Goal: Transaction & Acquisition: Purchase product/service

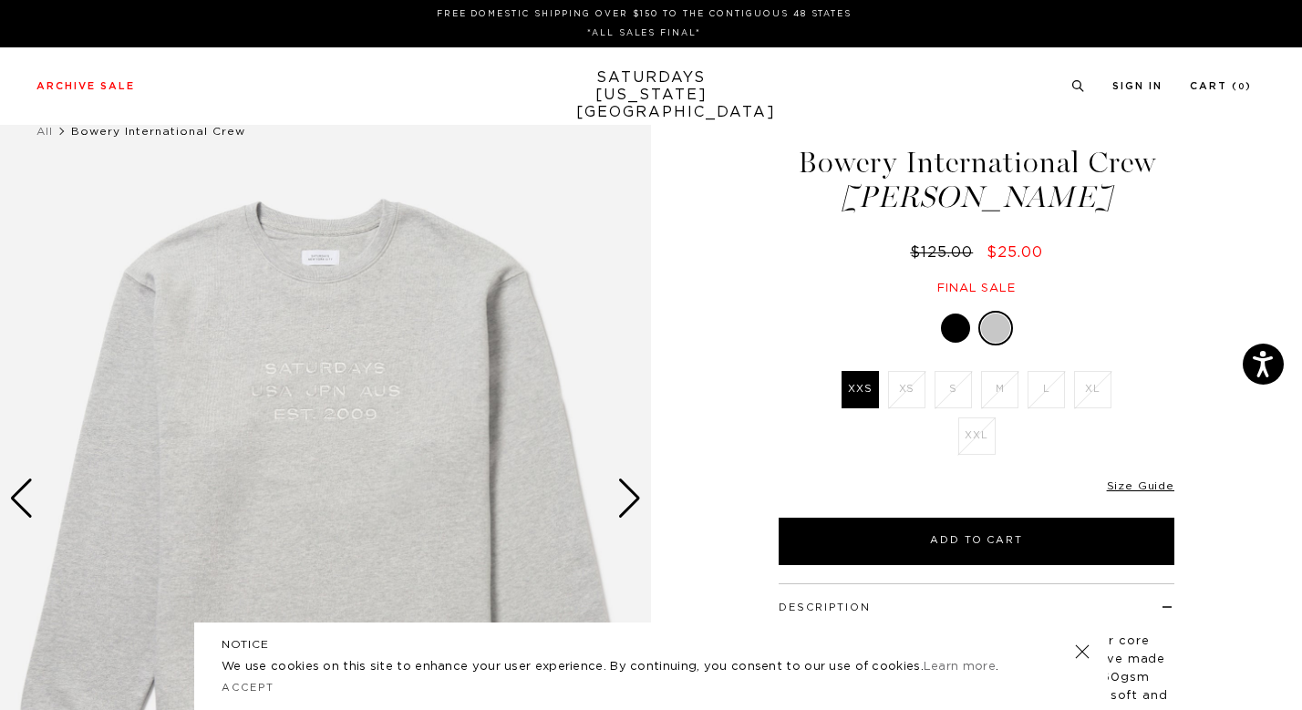
click at [955, 328] on div at bounding box center [955, 328] width 29 height 29
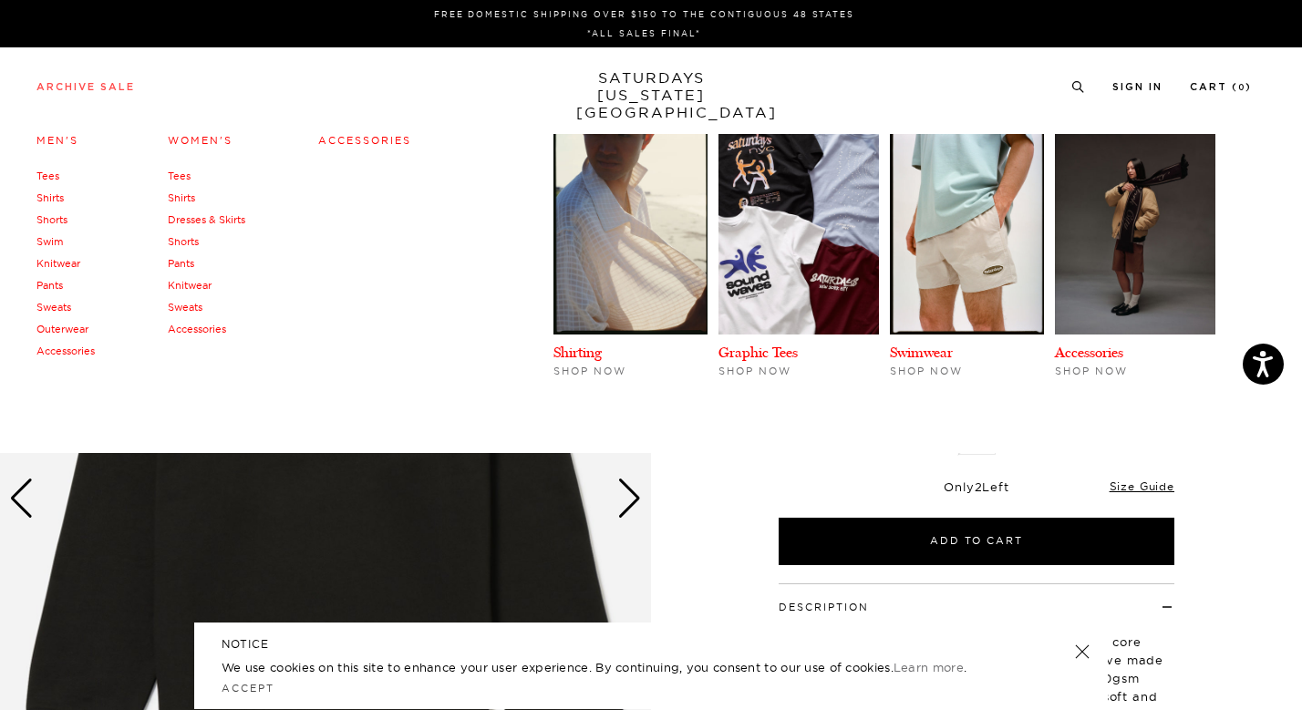
click at [100, 85] on link "Archive Sale" at bounding box center [85, 87] width 98 height 10
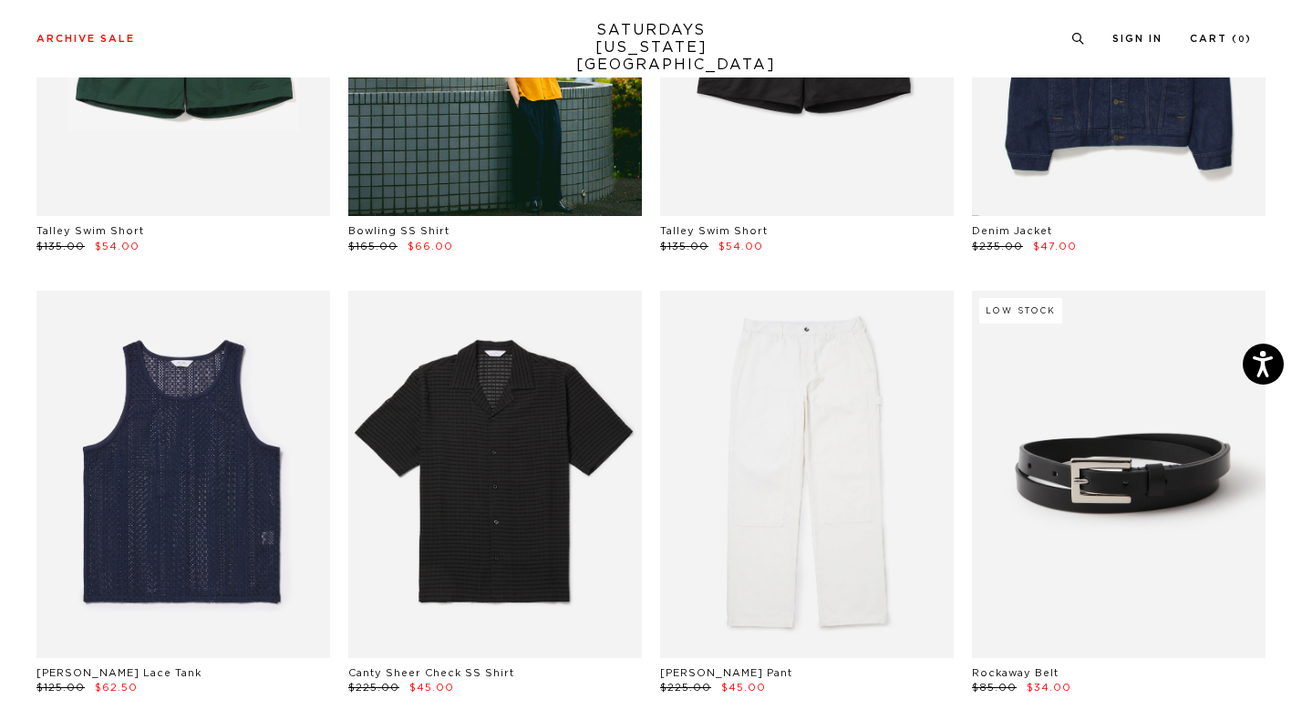
scroll to position [779, 0]
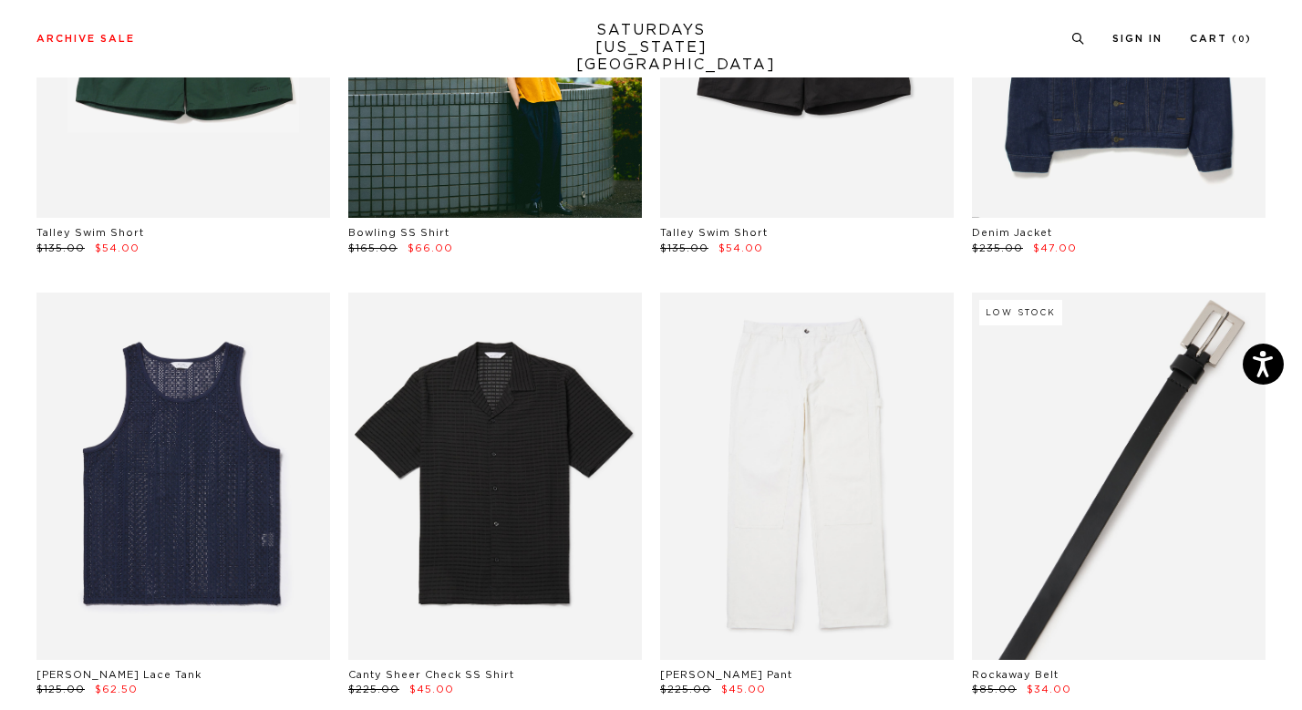
click at [1187, 542] on link at bounding box center [1119, 476] width 294 height 367
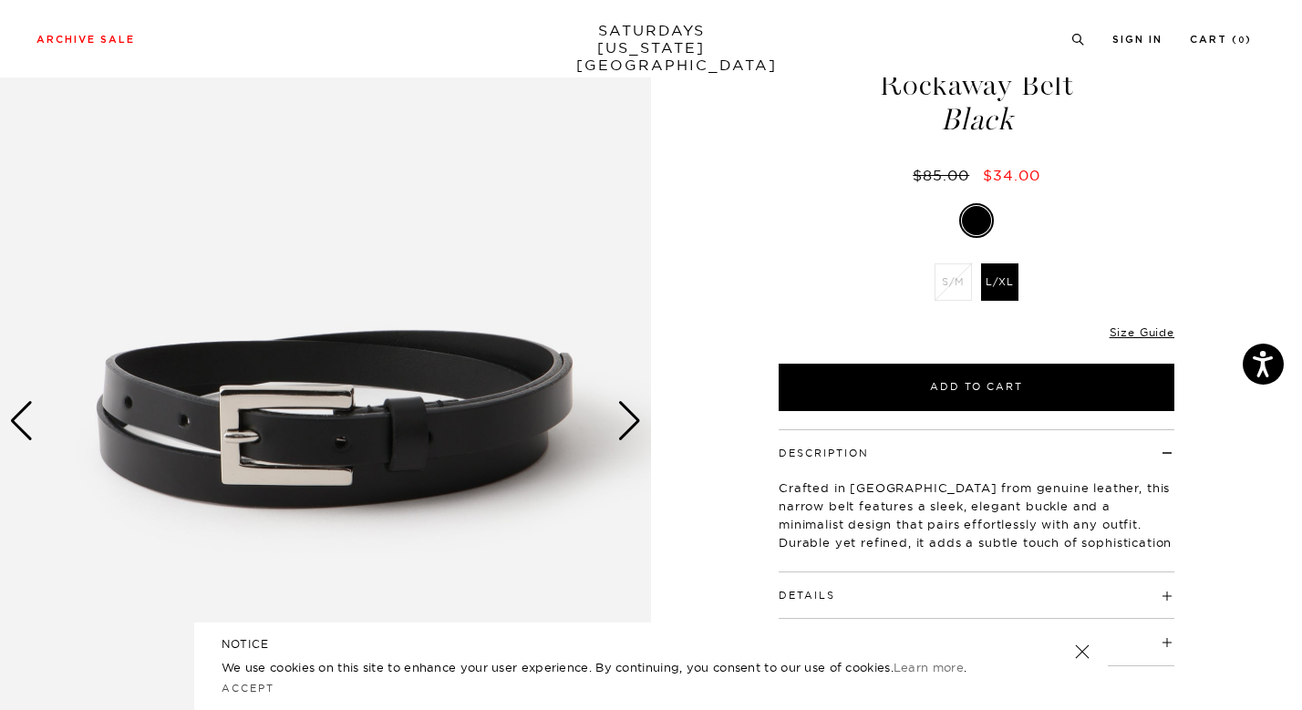
scroll to position [75, 0]
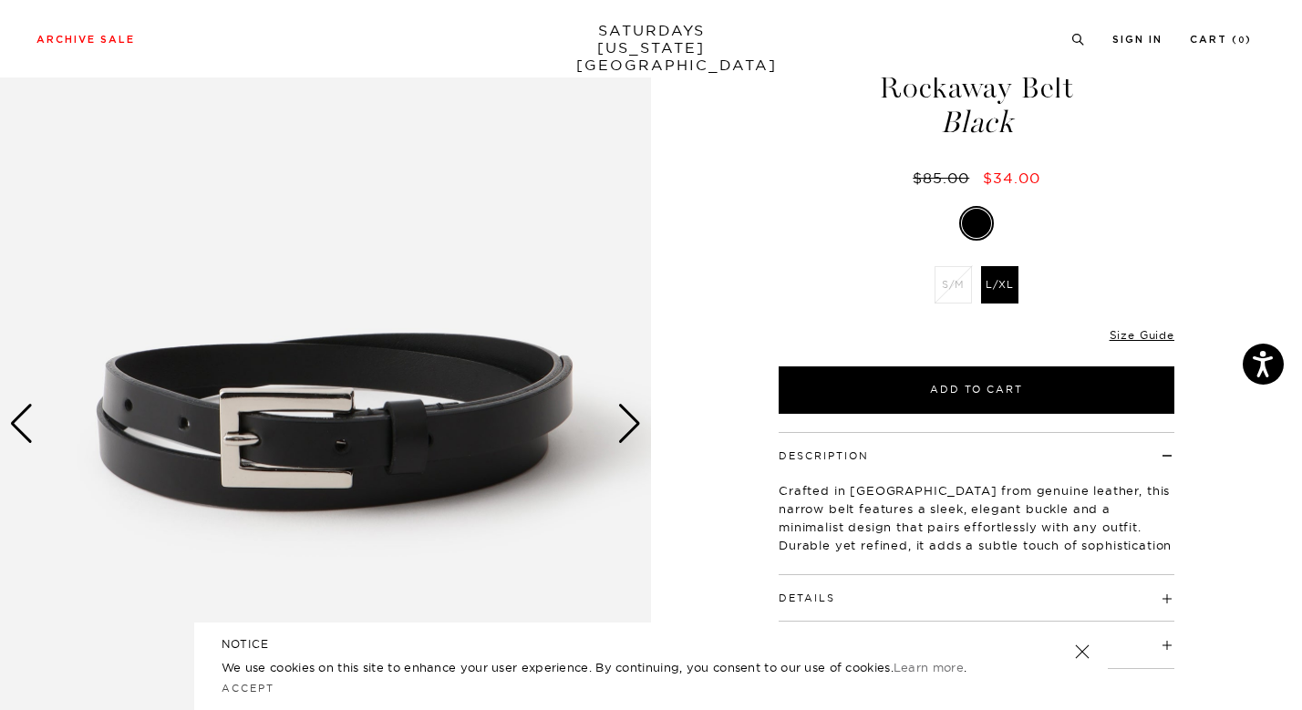
click at [637, 426] on div "Next slide" at bounding box center [629, 424] width 25 height 40
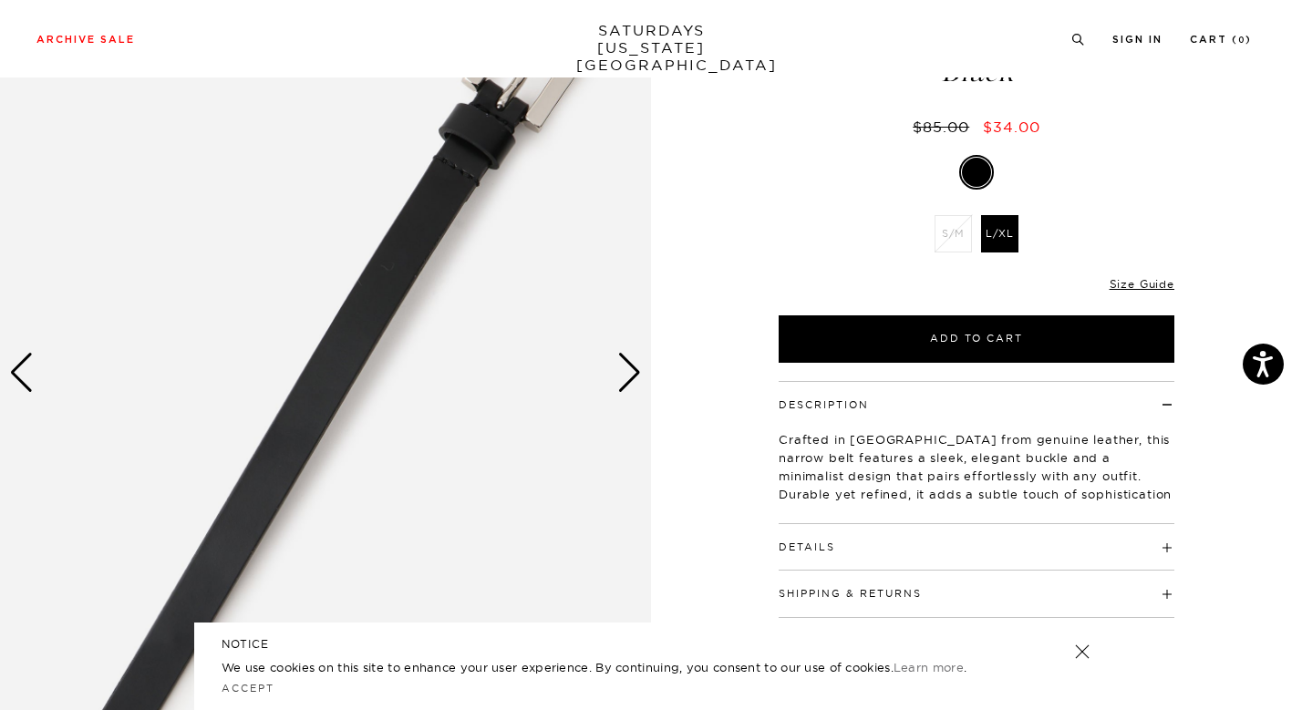
scroll to position [124, 0]
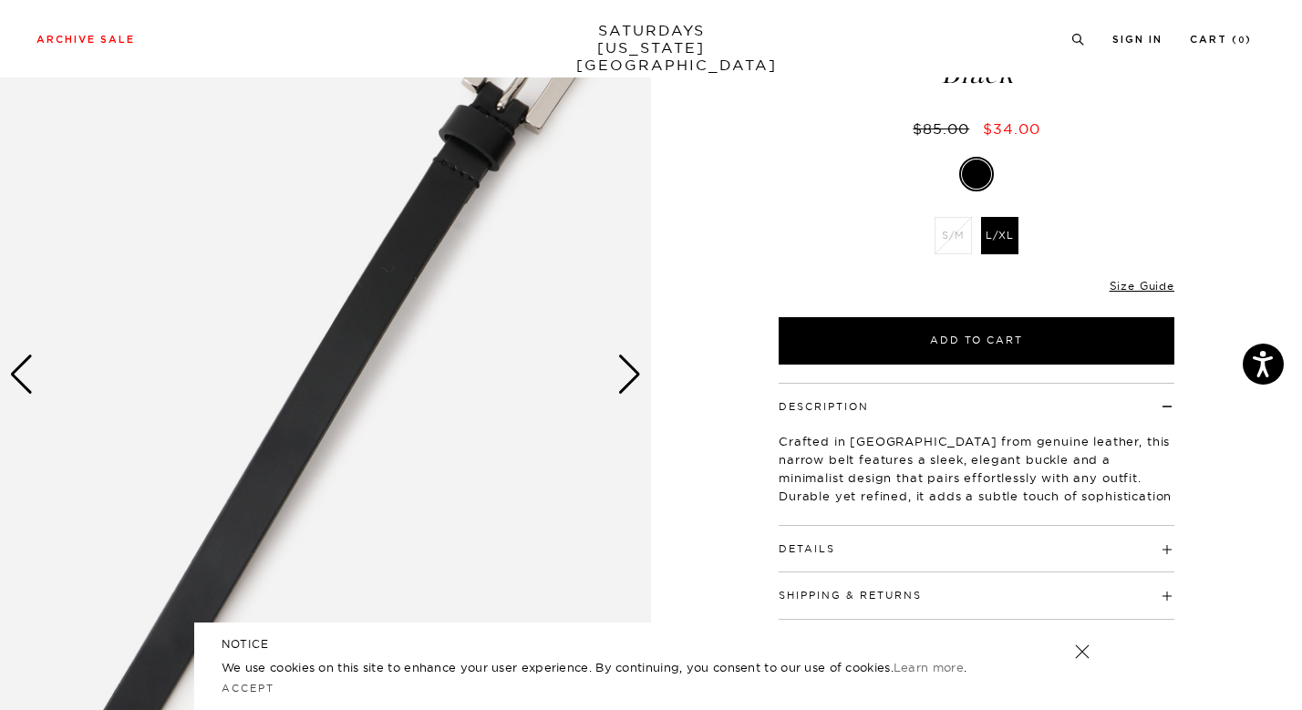
click at [835, 549] on span at bounding box center [835, 548] width 0 height 13
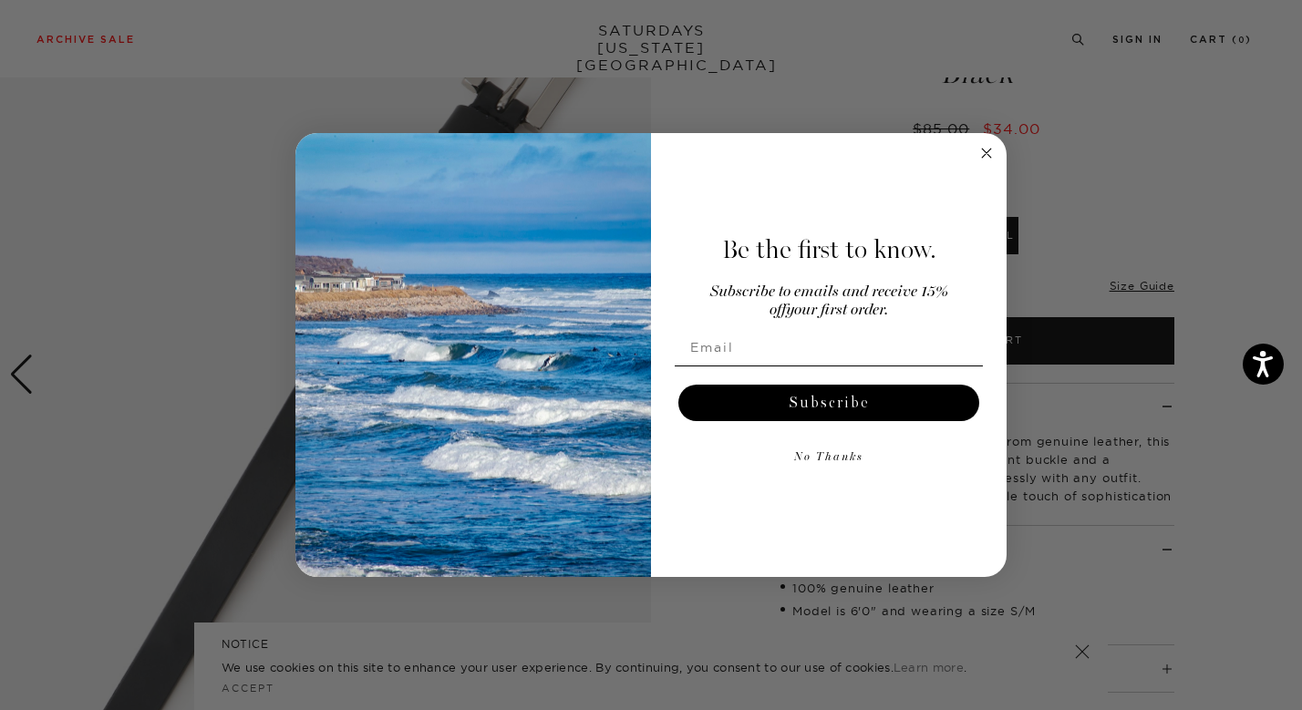
click at [986, 154] on circle "Close dialog" at bounding box center [986, 152] width 21 height 21
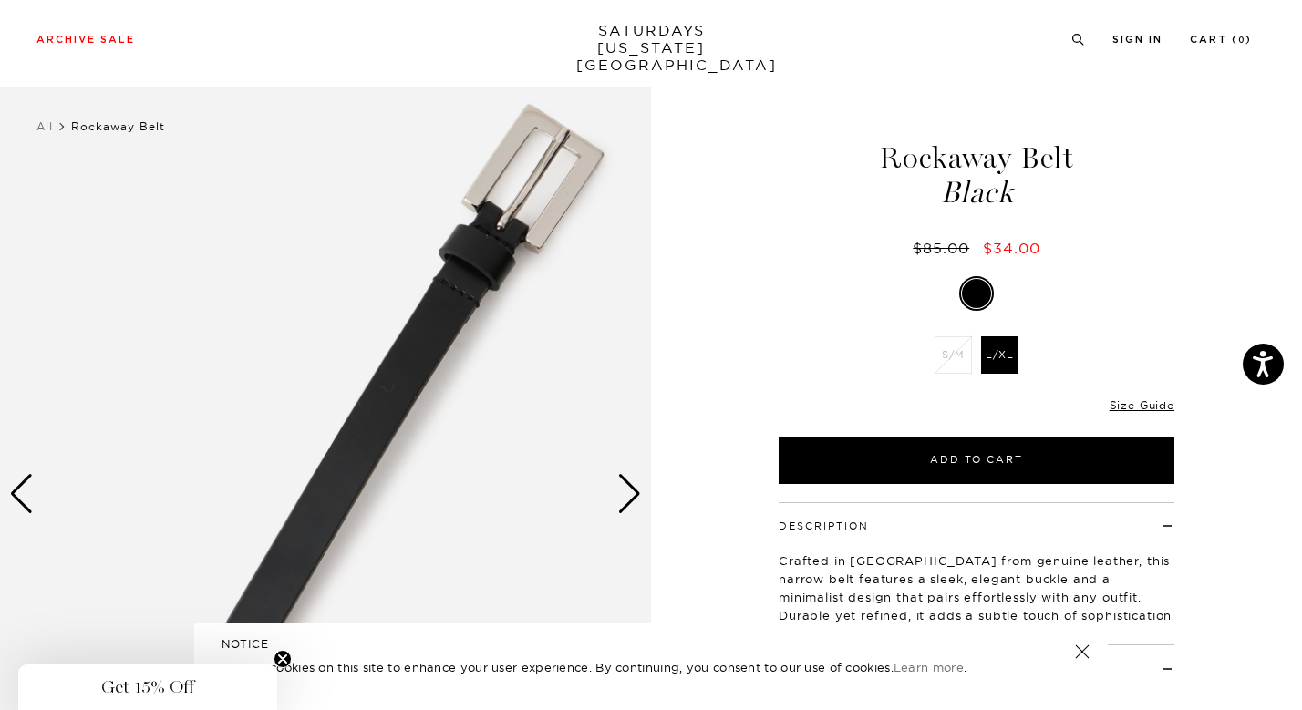
scroll to position [0, 0]
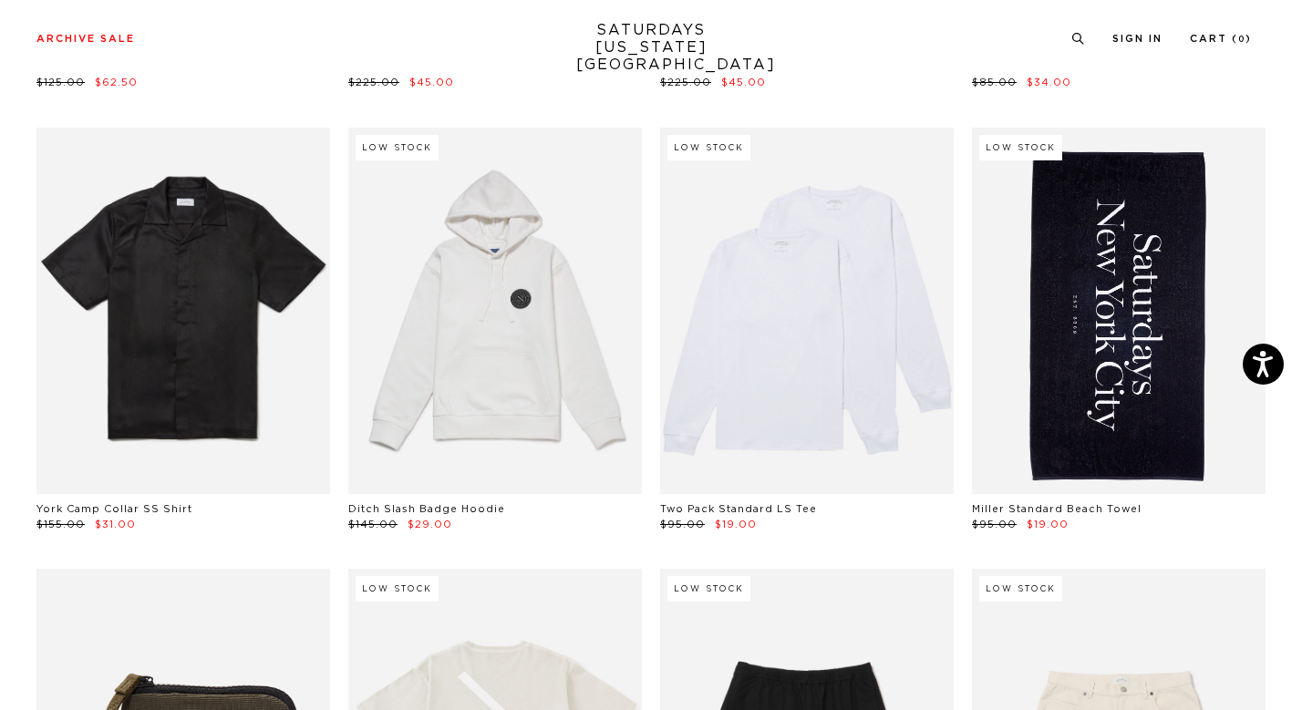
scroll to position [1386, 0]
click at [840, 364] on link at bounding box center [807, 311] width 294 height 367
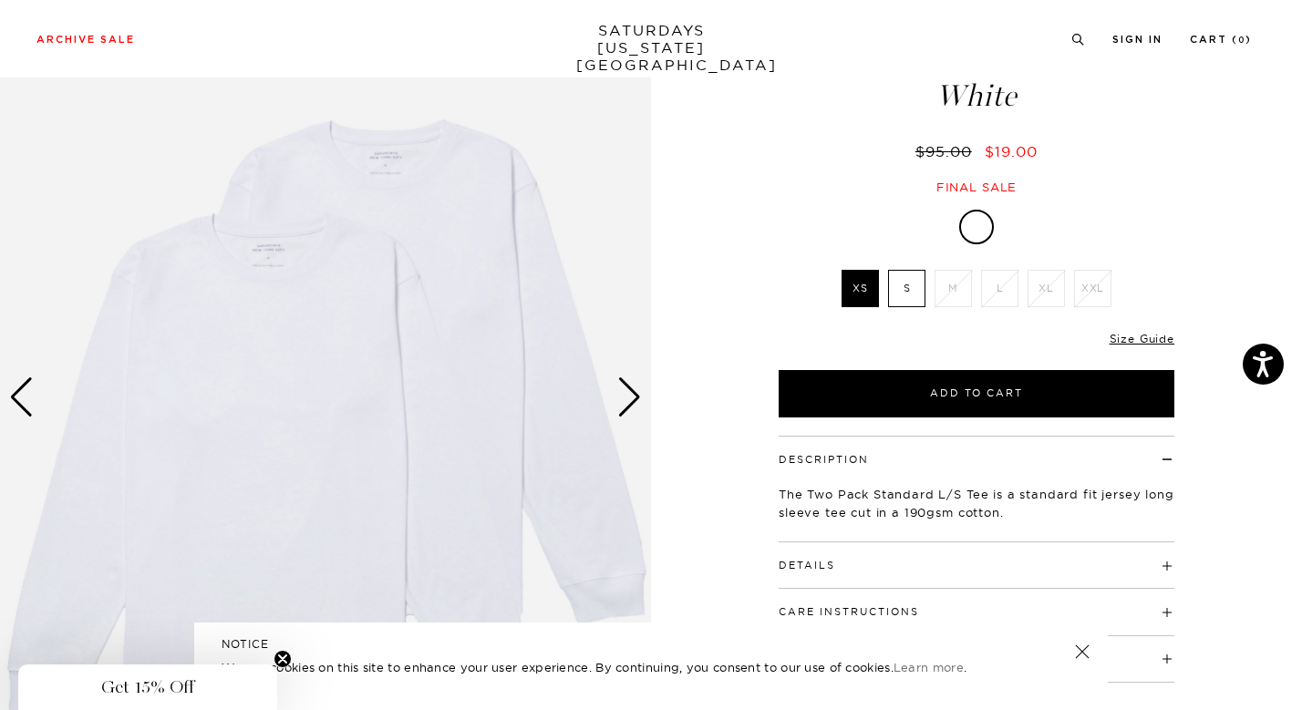
scroll to position [107, 0]
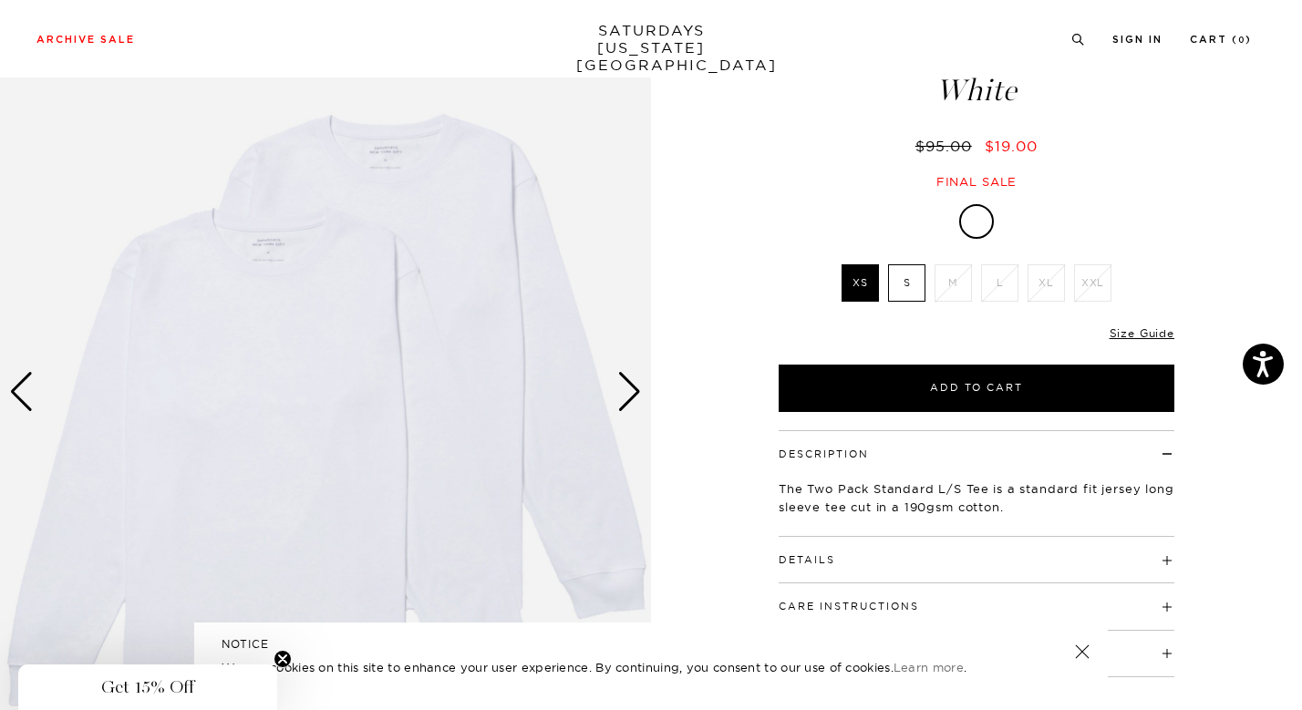
click at [835, 560] on span at bounding box center [835, 559] width 0 height 13
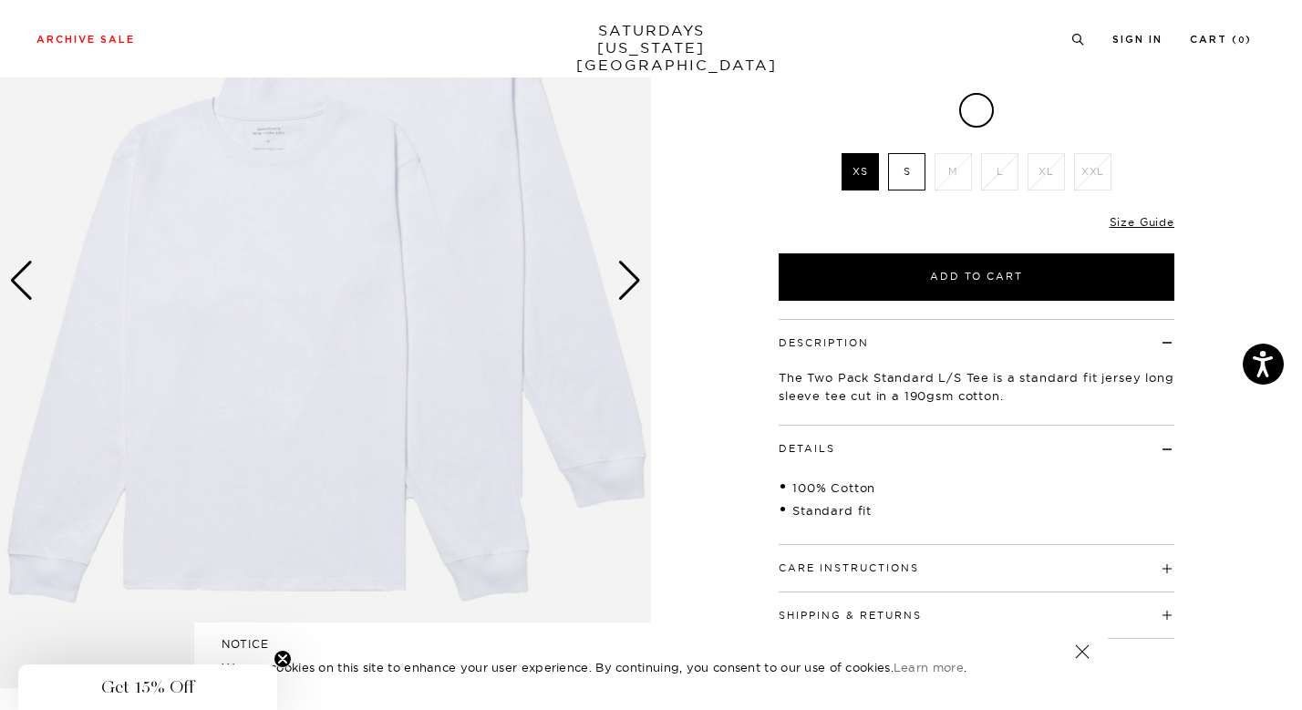
scroll to position [220, 0]
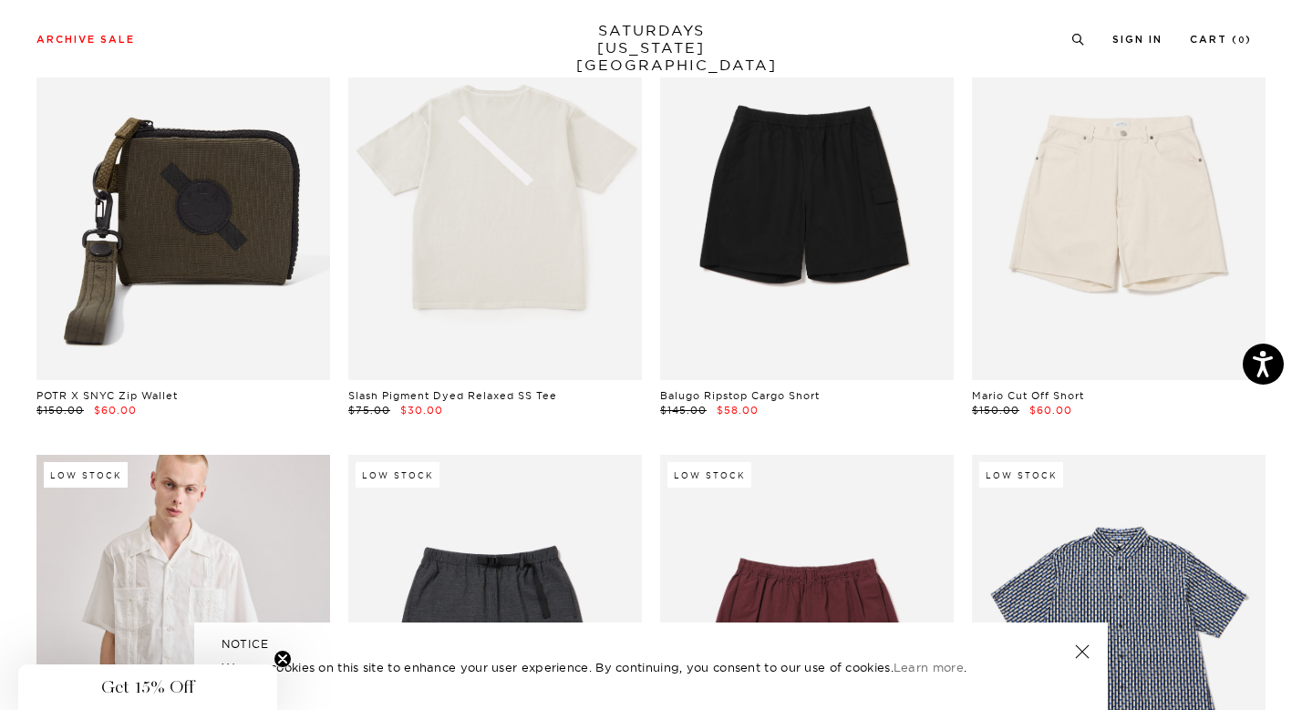
scroll to position [1942, 0]
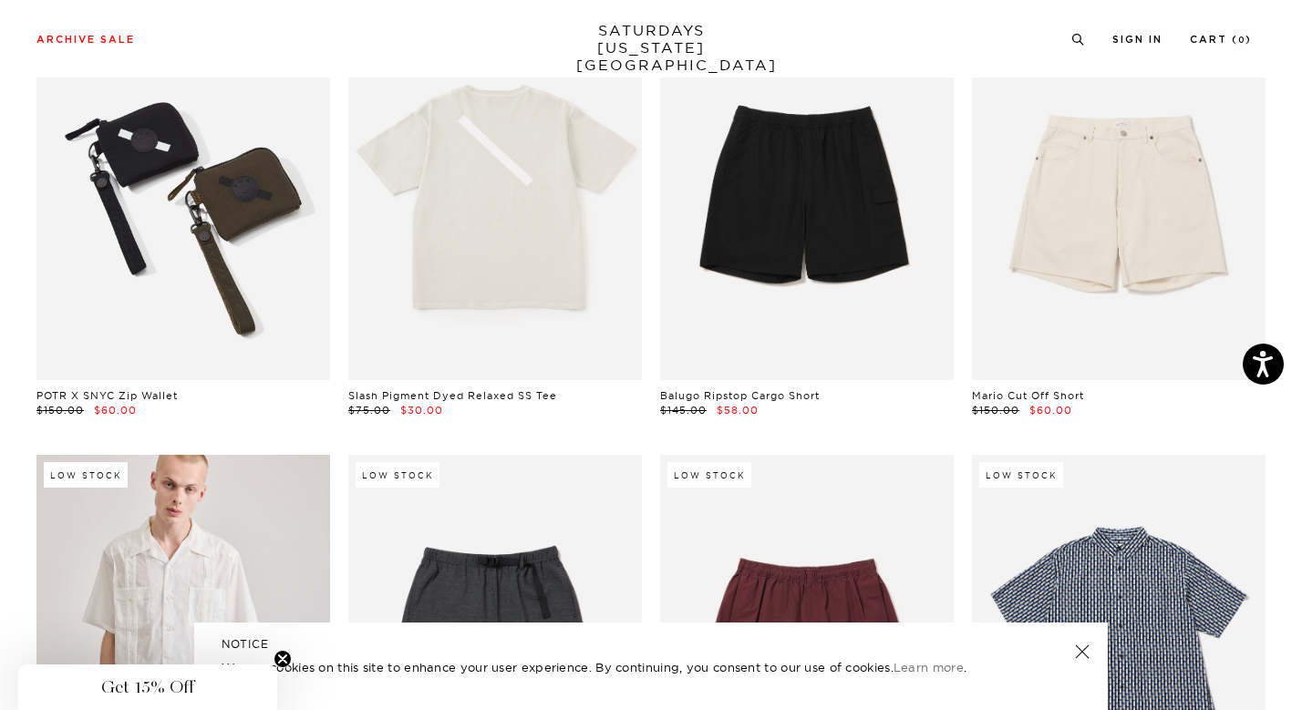
click at [231, 271] on link at bounding box center [183, 196] width 294 height 367
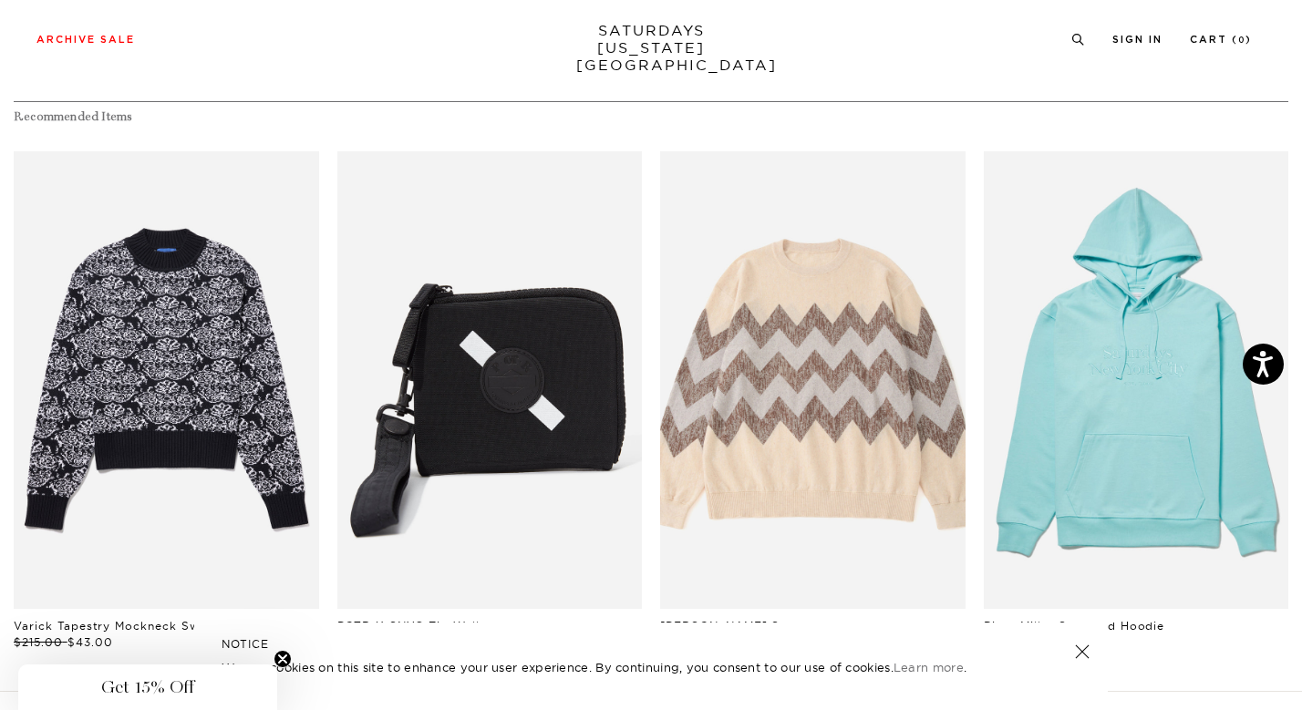
scroll to position [859, 0]
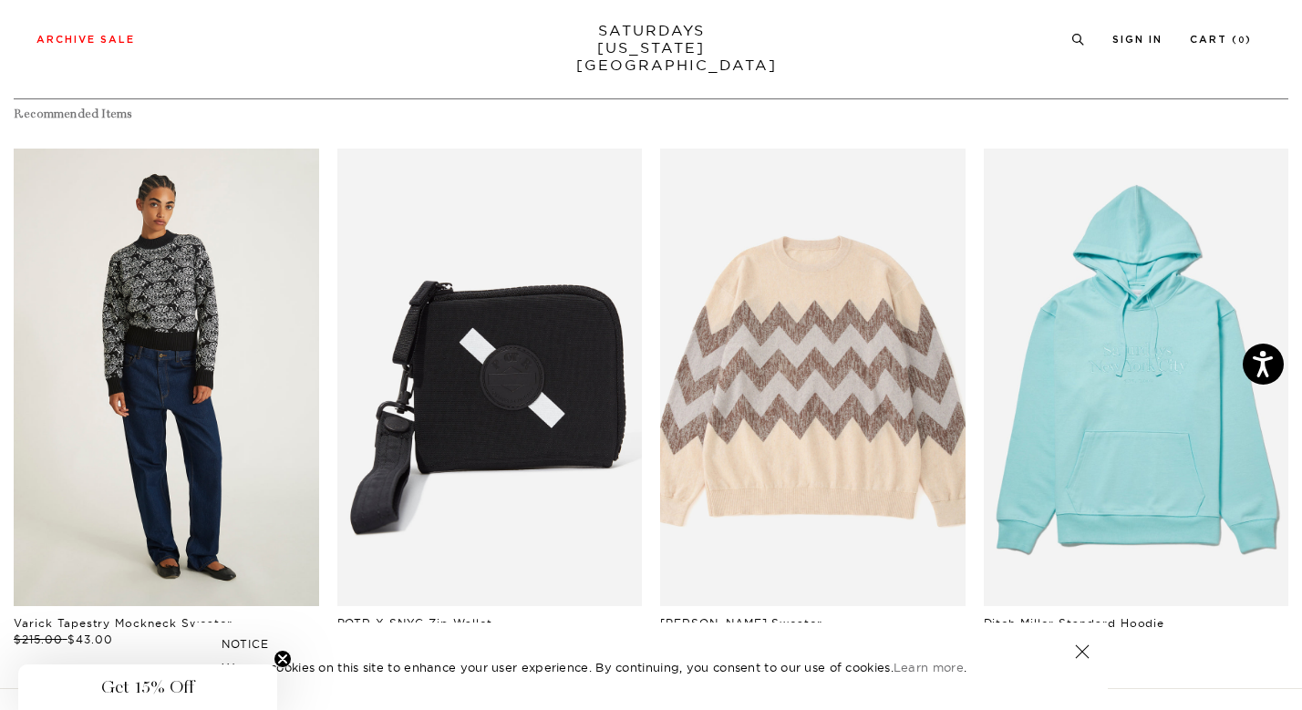
click at [209, 401] on link "files/W32413PO03-BLACK_06.jpg" at bounding box center [166, 378] width 305 height 458
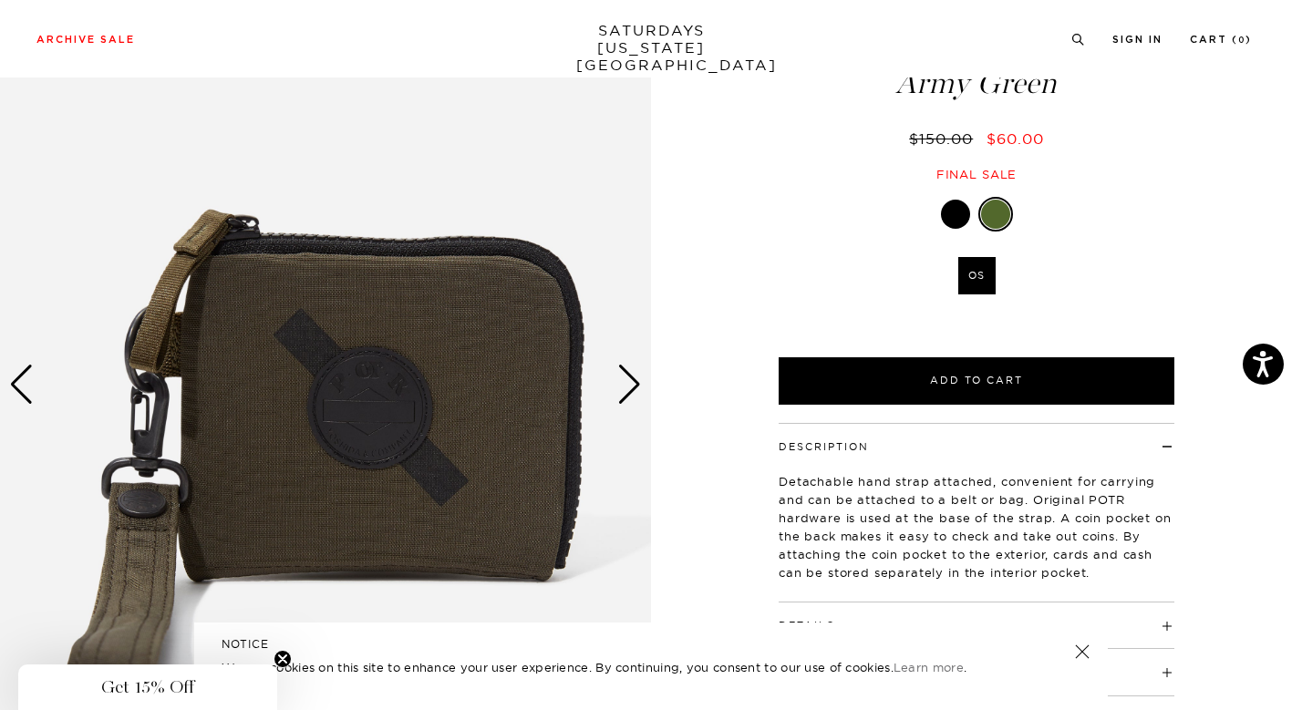
scroll to position [119, 5]
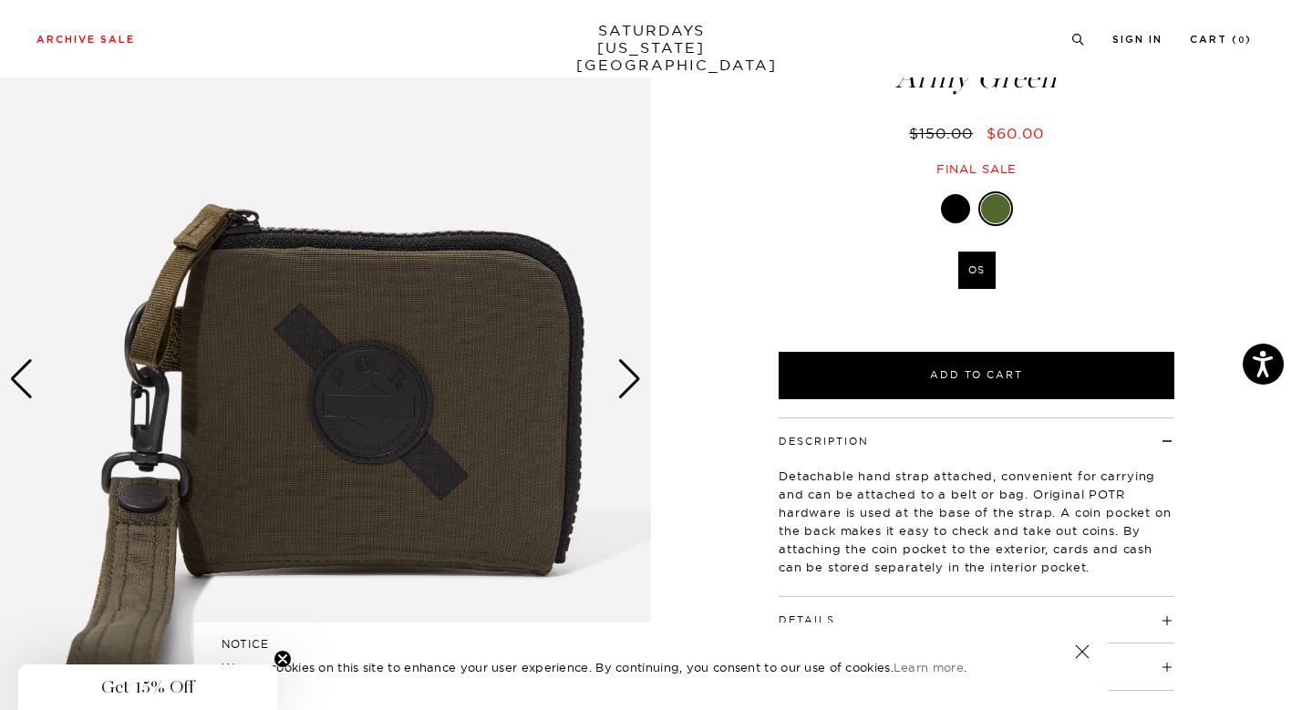
click at [619, 383] on div "Next slide" at bounding box center [629, 379] width 25 height 40
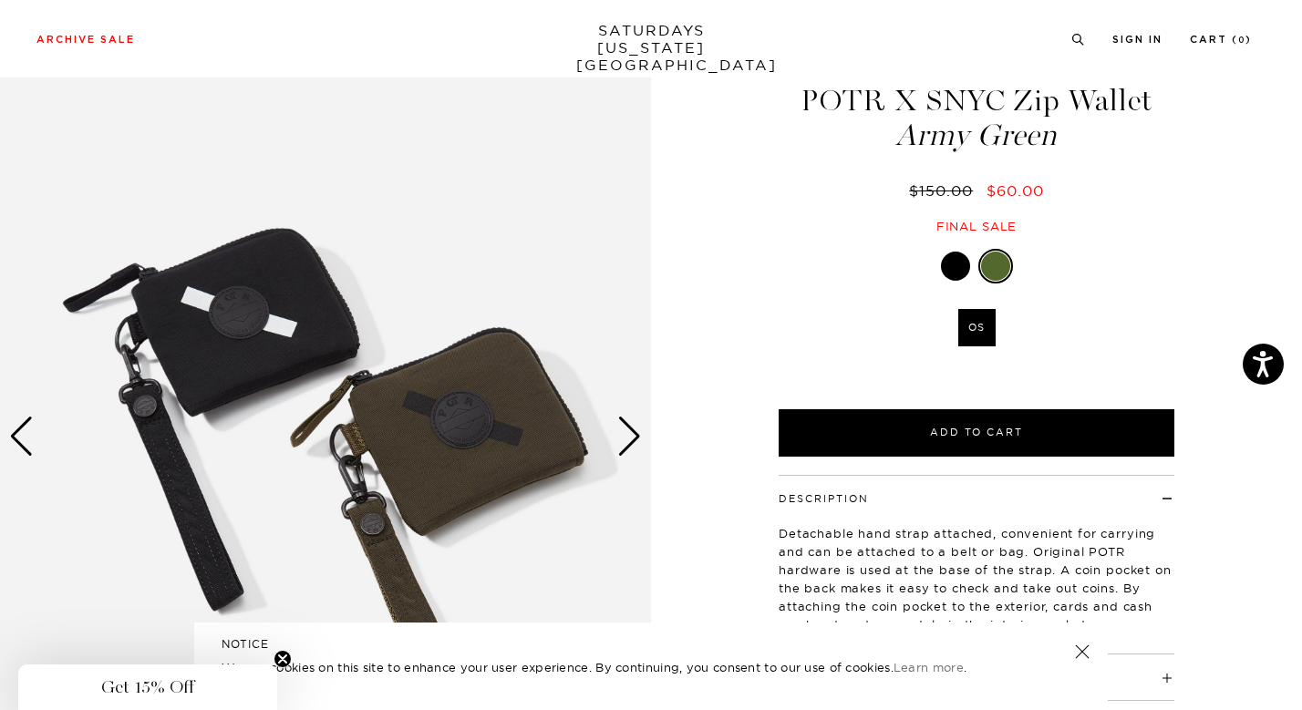
scroll to position [63, 5]
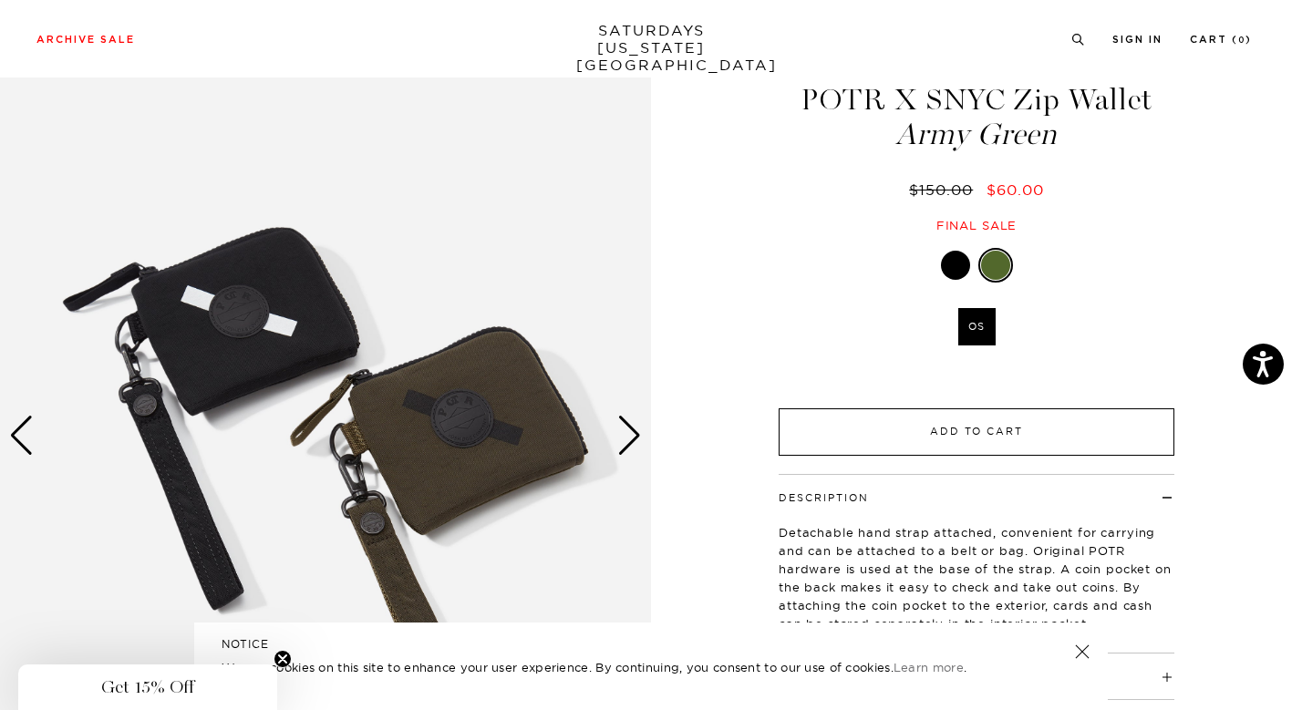
click at [1083, 422] on button "Add to Cart" at bounding box center [977, 431] width 396 height 47
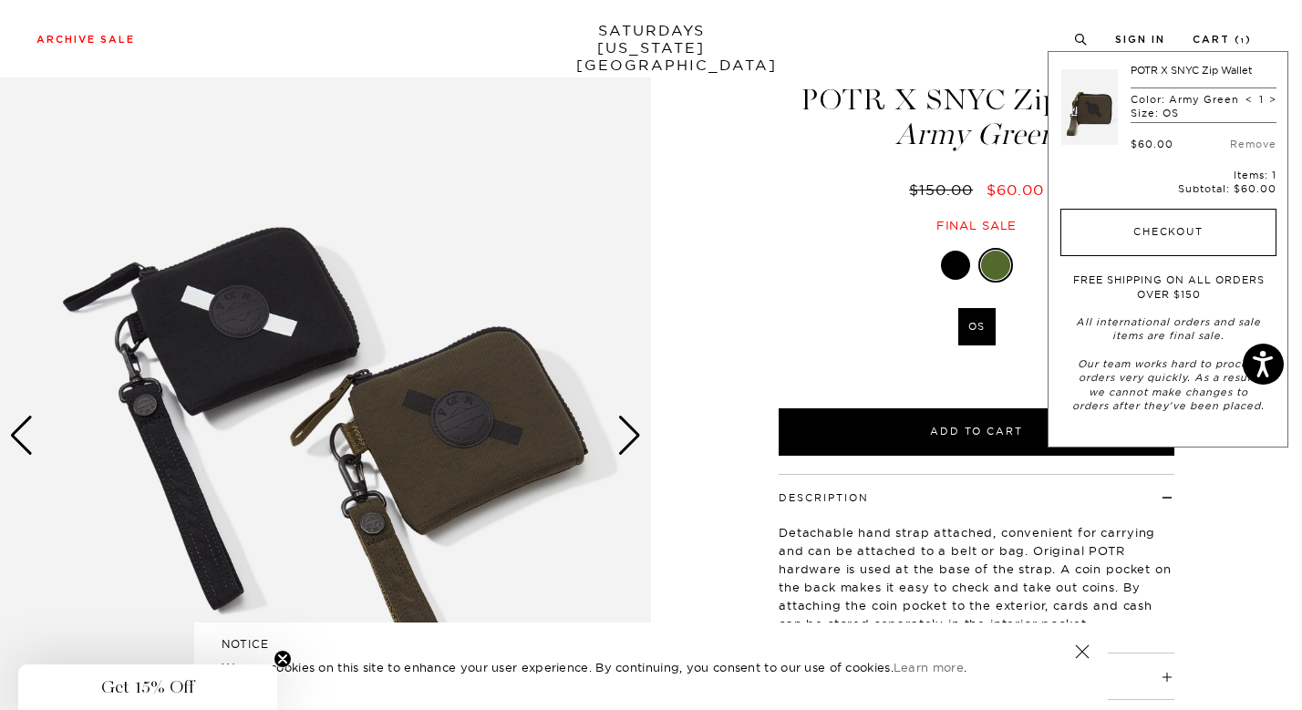
click at [1183, 215] on button "Checkout" at bounding box center [1168, 232] width 216 height 47
